Goal: Check status: Check status

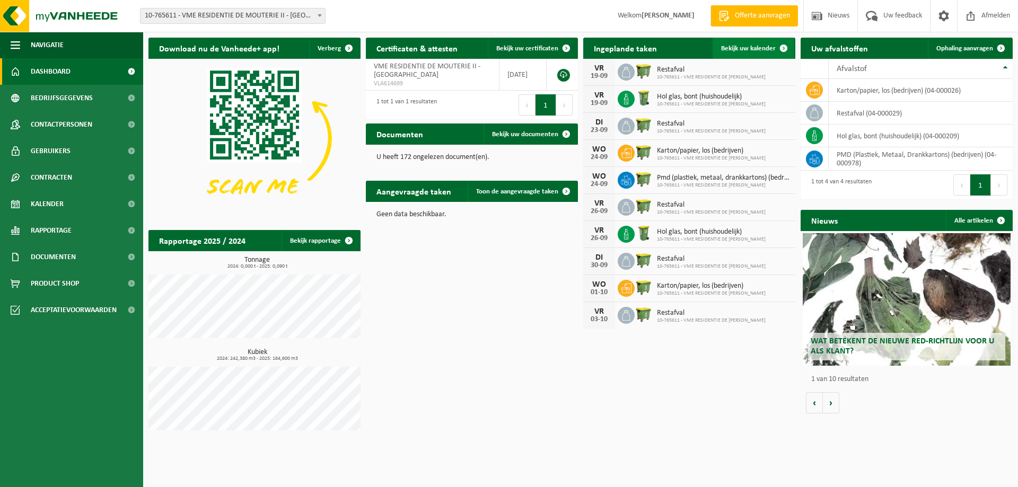
click at [723, 49] on span "Bekijk uw kalender" at bounding box center [748, 48] width 55 height 7
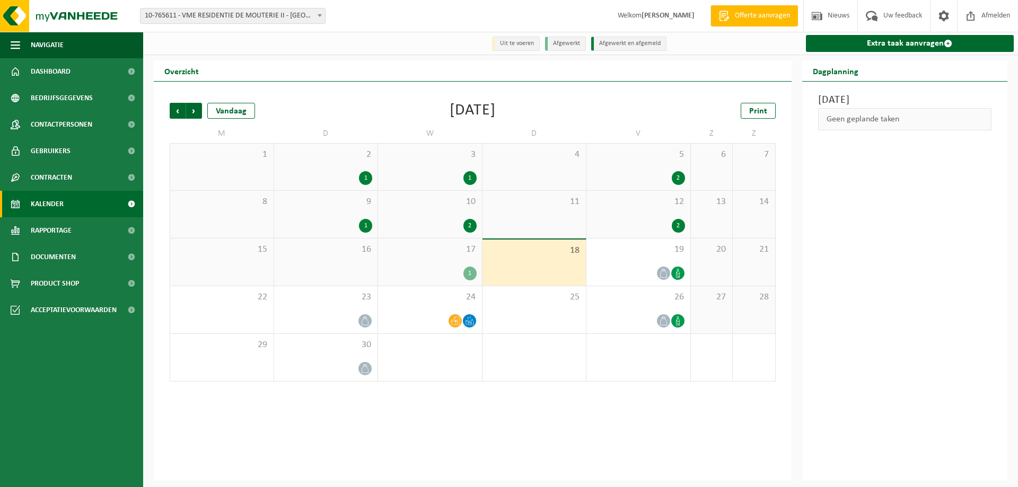
click at [422, 258] on div "17 1" at bounding box center [430, 262] width 104 height 47
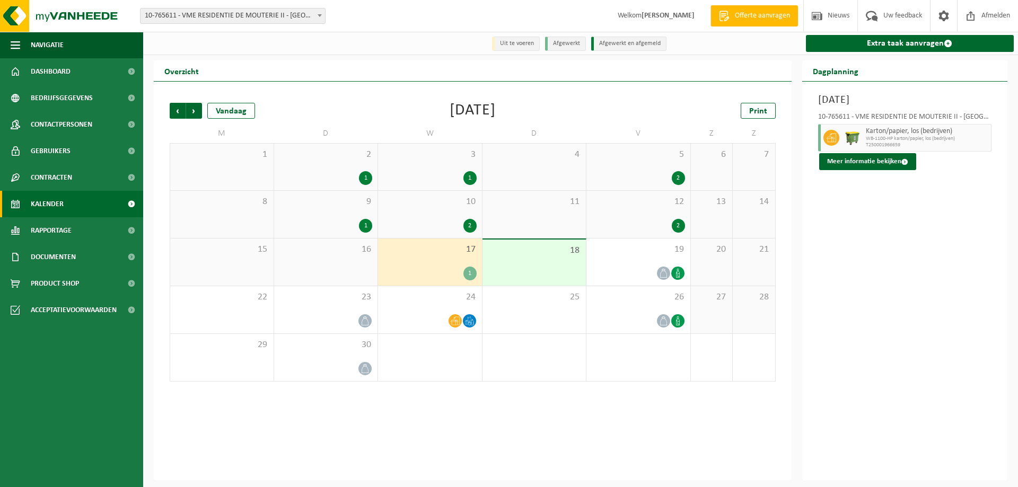
click at [634, 212] on div "12 2" at bounding box center [639, 214] width 104 height 47
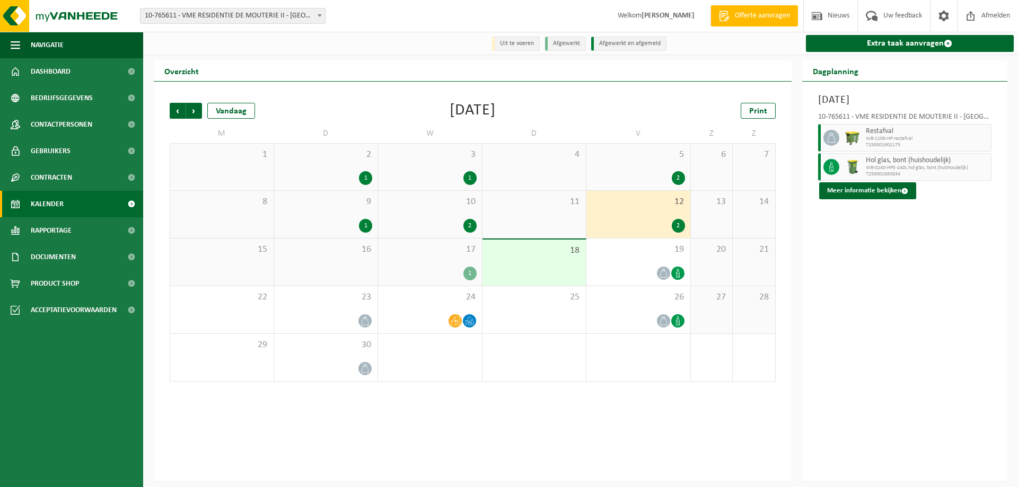
click at [443, 217] on div "10 2" at bounding box center [430, 214] width 104 height 47
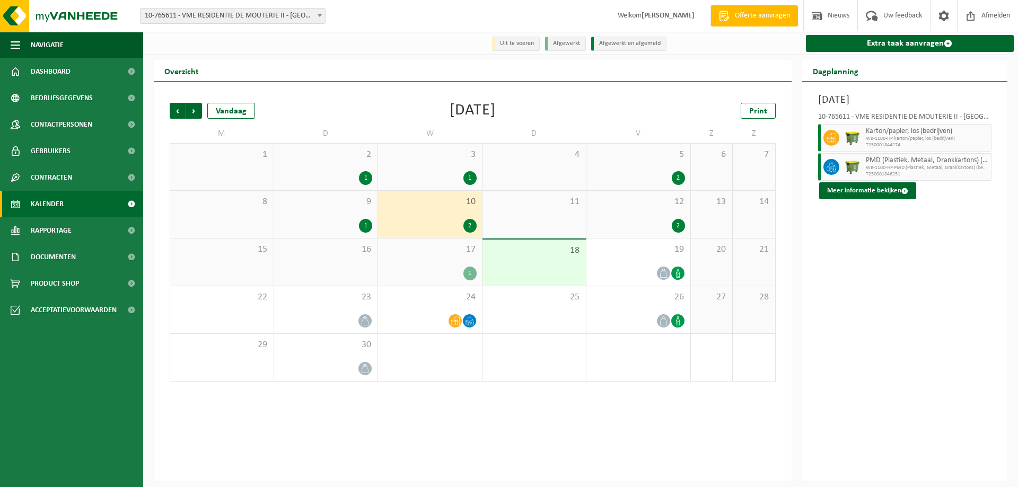
click at [434, 170] on div "3 1" at bounding box center [430, 167] width 104 height 47
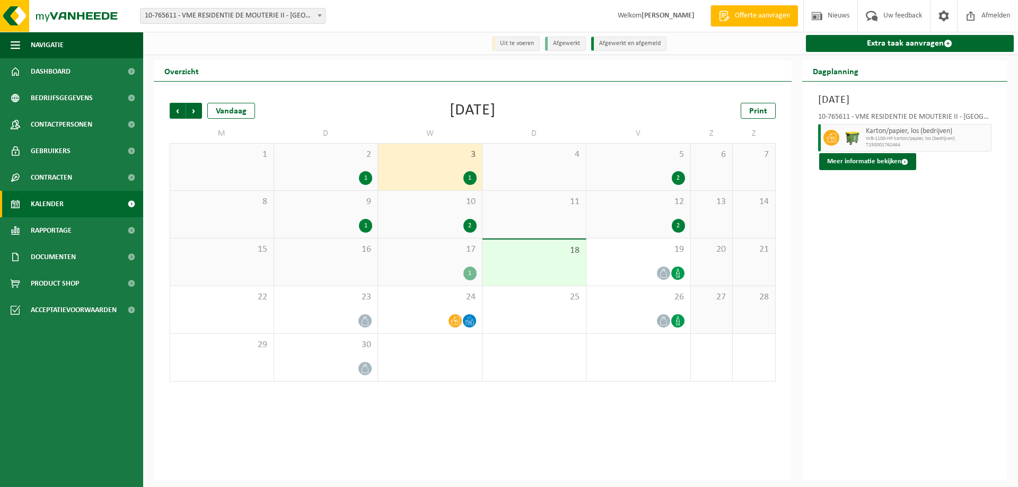
click at [425, 219] on div "10 2" at bounding box center [430, 214] width 104 height 47
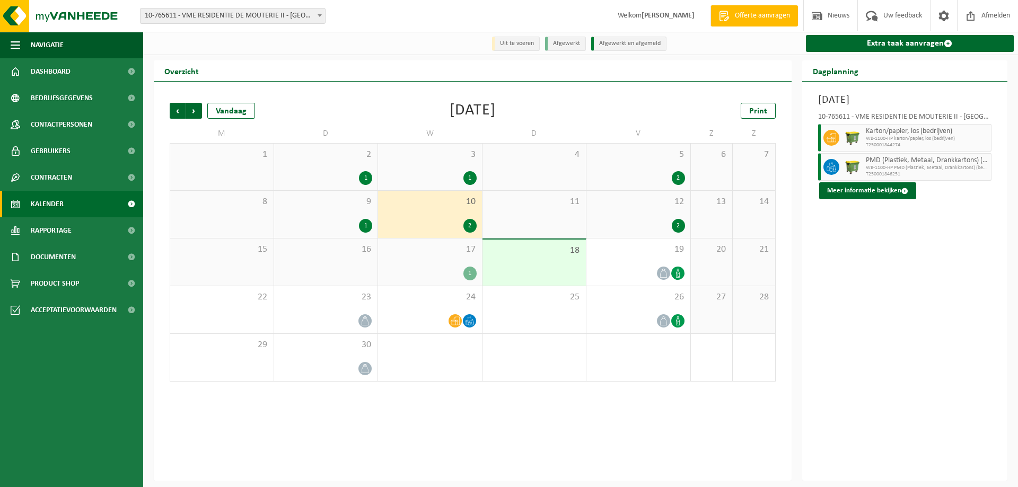
click at [418, 257] on div "17 1" at bounding box center [430, 262] width 104 height 47
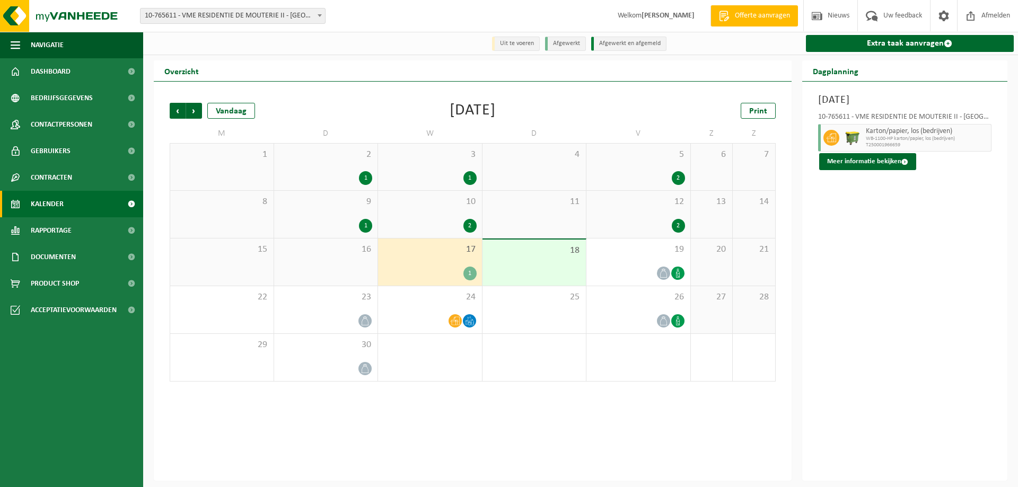
click at [419, 217] on div "10 2" at bounding box center [430, 214] width 104 height 47
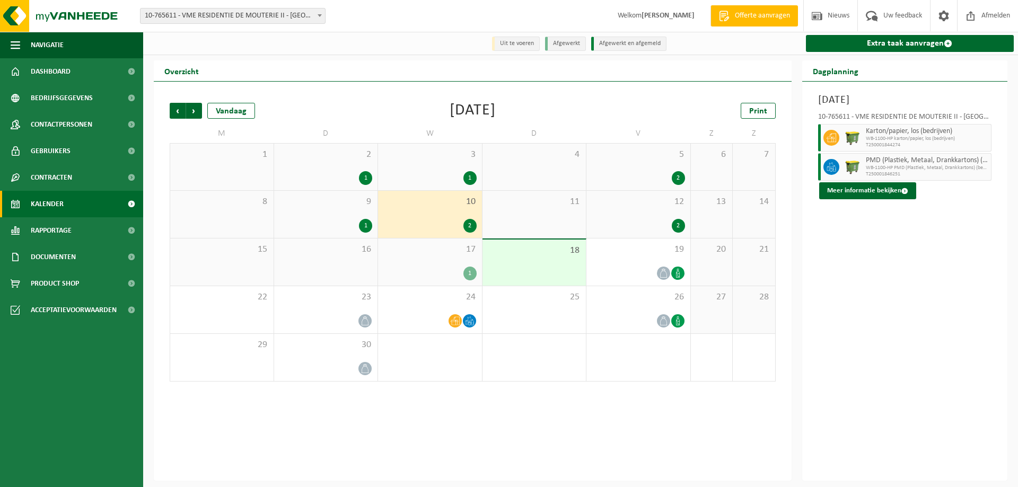
click at [419, 173] on div "1" at bounding box center [430, 178] width 93 height 14
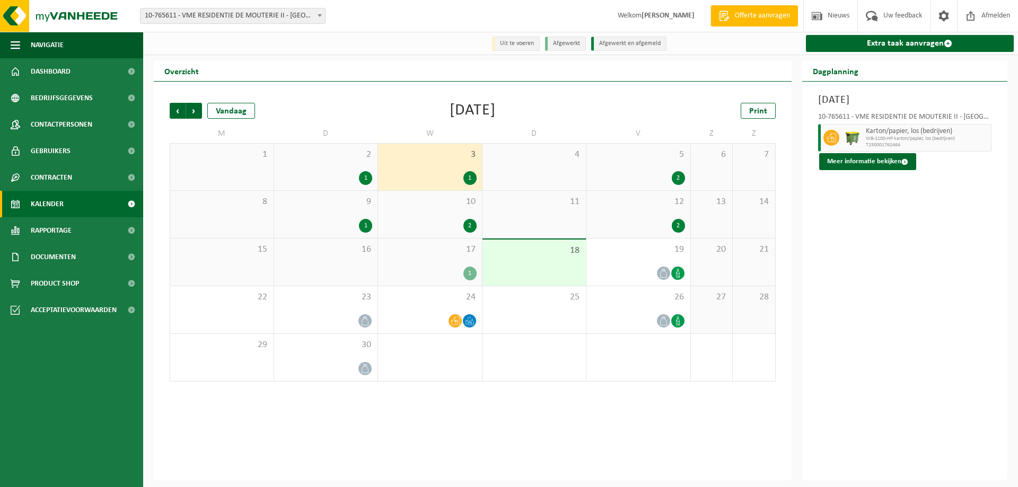
click at [418, 213] on div "10 2" at bounding box center [430, 214] width 104 height 47
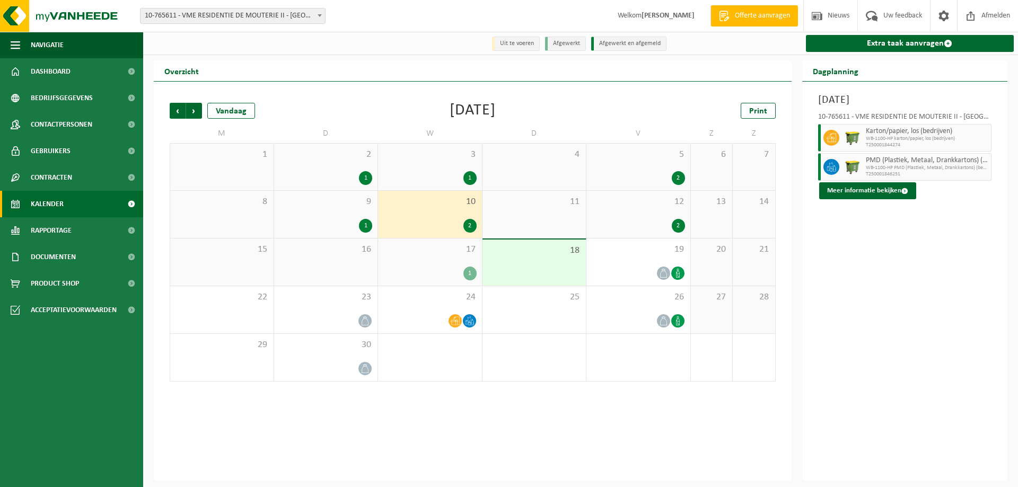
click at [423, 271] on div "1" at bounding box center [430, 274] width 93 height 14
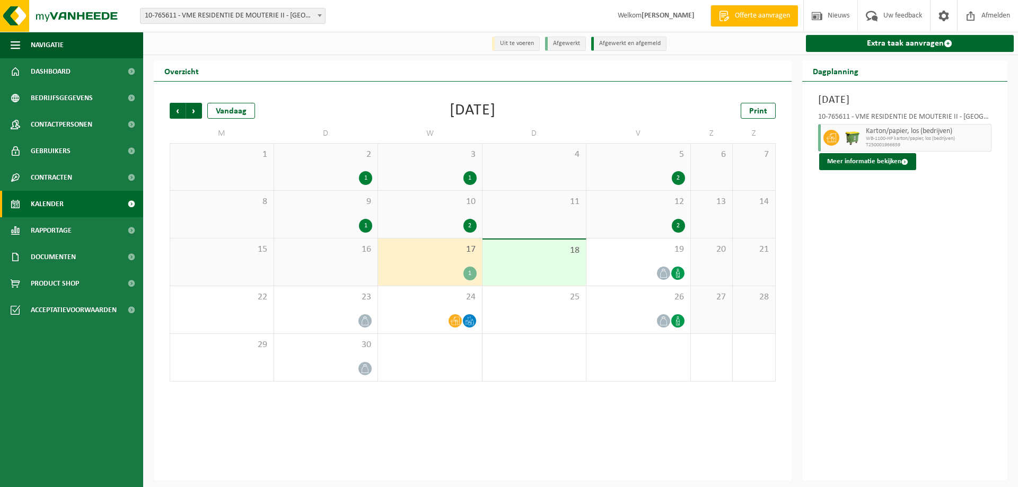
click at [332, 220] on div "1" at bounding box center [326, 226] width 93 height 14
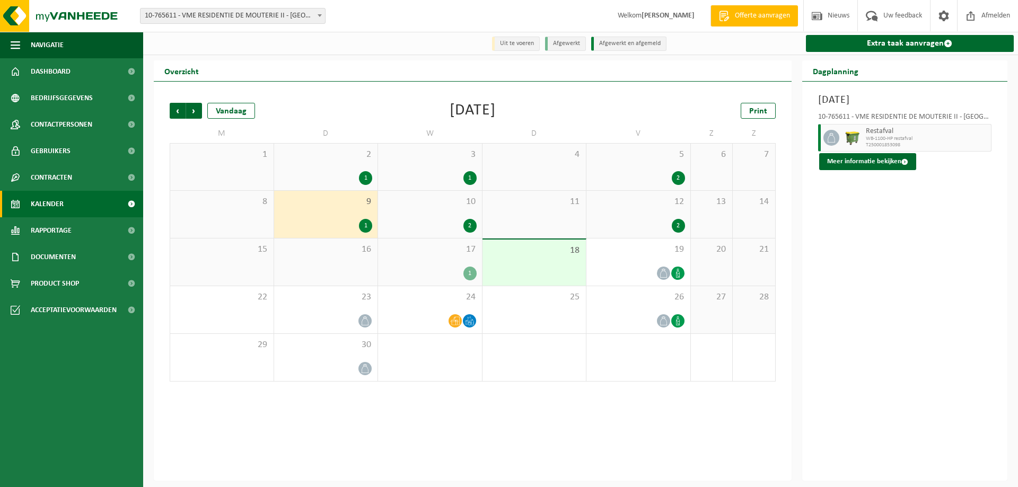
click at [324, 272] on div "16" at bounding box center [326, 262] width 104 height 47
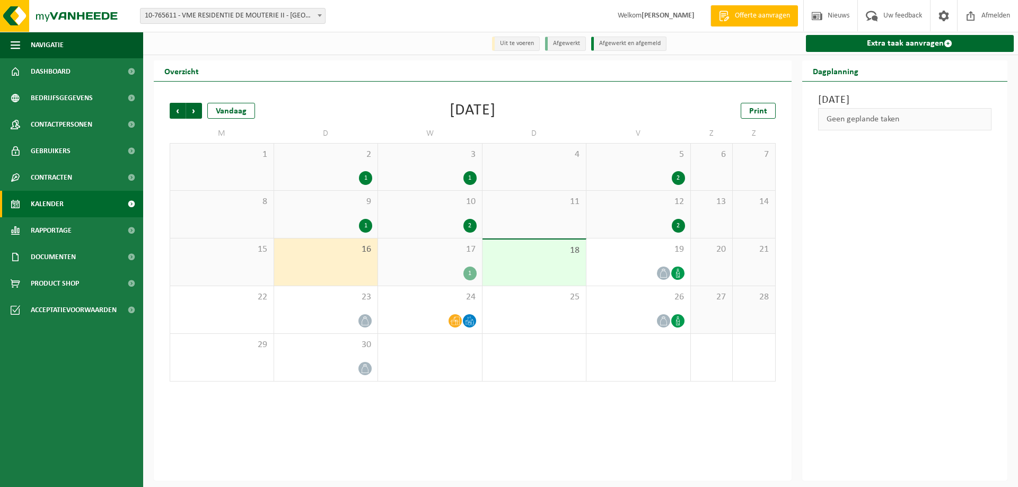
click at [334, 202] on span "9" at bounding box center [326, 202] width 93 height 12
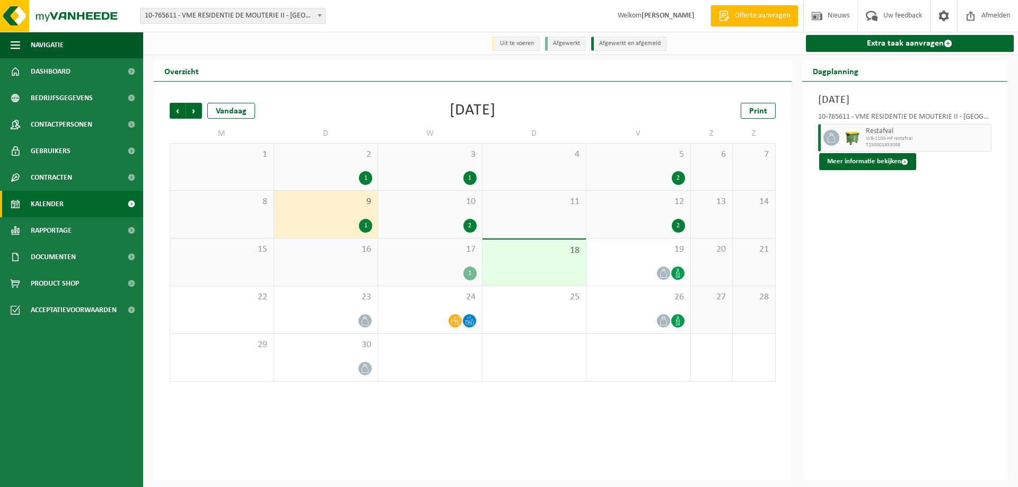
click at [343, 166] on div "2 1" at bounding box center [326, 167] width 104 height 47
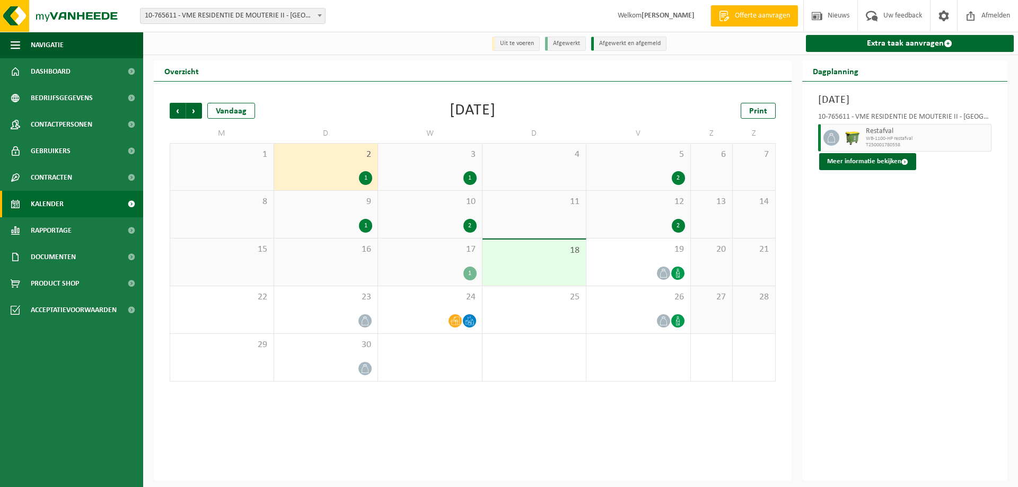
click at [337, 261] on div "16" at bounding box center [326, 262] width 104 height 47
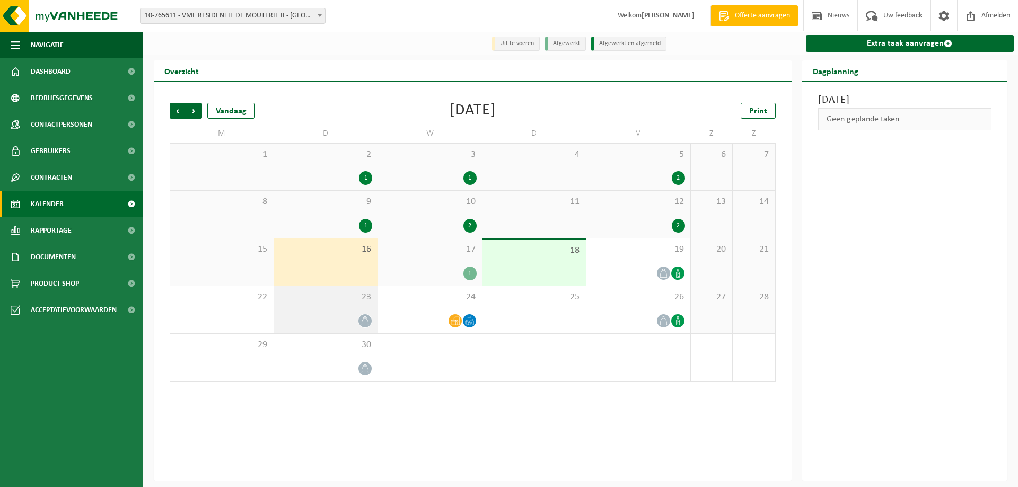
click at [348, 314] on div "23" at bounding box center [326, 309] width 104 height 47
